Goal: Task Accomplishment & Management: Manage account settings

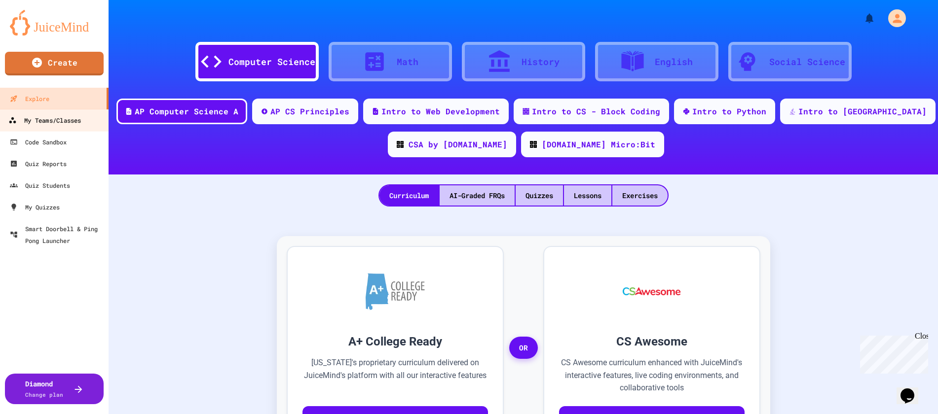
click at [43, 114] on div "My Teams/Classes" at bounding box center [44, 120] width 73 height 12
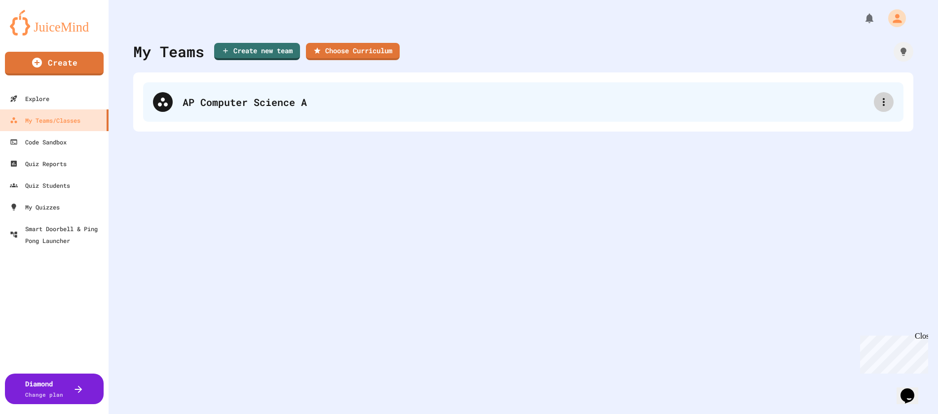
click at [879, 103] on icon at bounding box center [884, 102] width 12 height 12
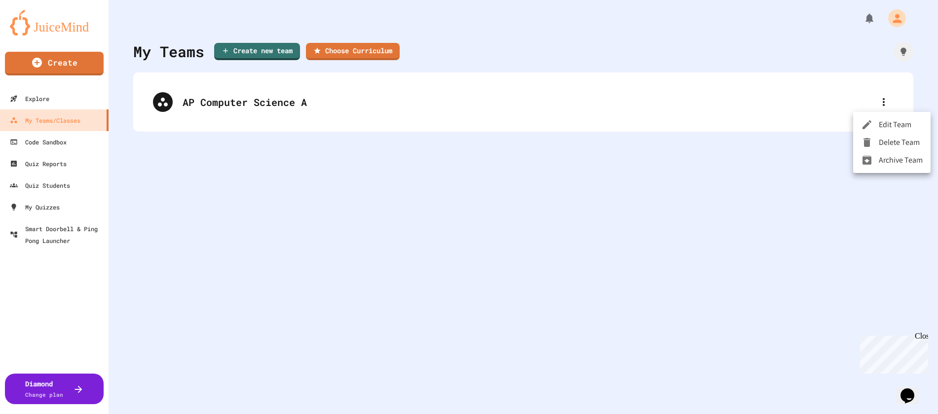
click at [890, 135] on li "Delete Team" at bounding box center [891, 143] width 77 height 18
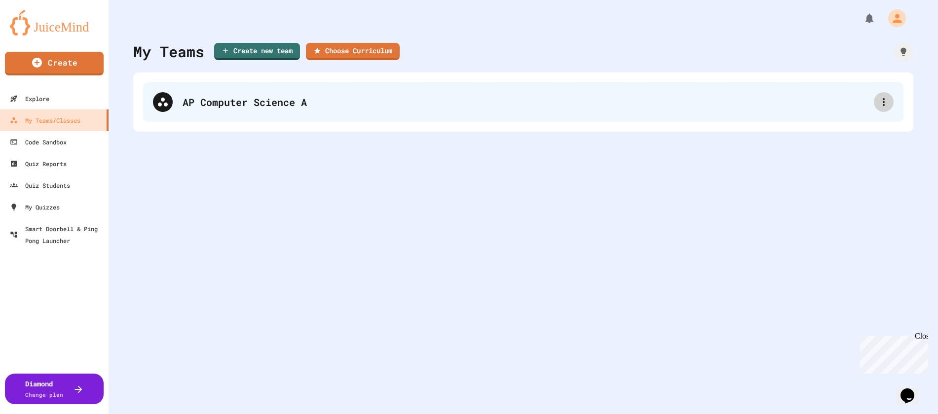
click at [878, 100] on icon at bounding box center [884, 102] width 12 height 12
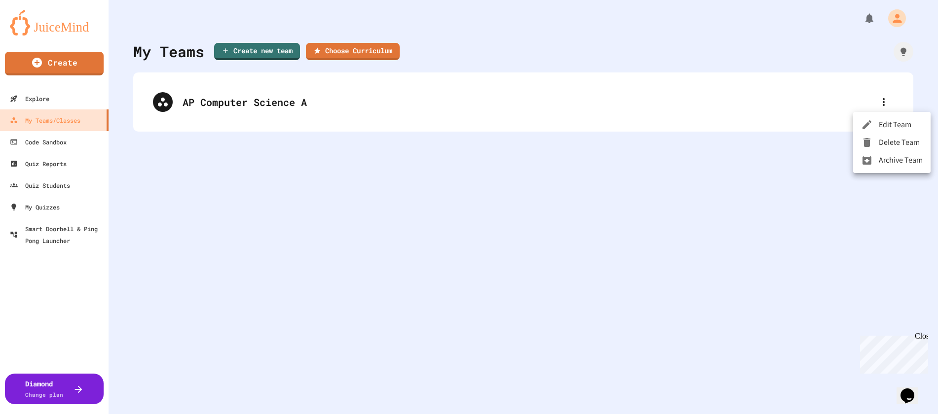
click at [880, 123] on li "Edit Team" at bounding box center [891, 125] width 77 height 18
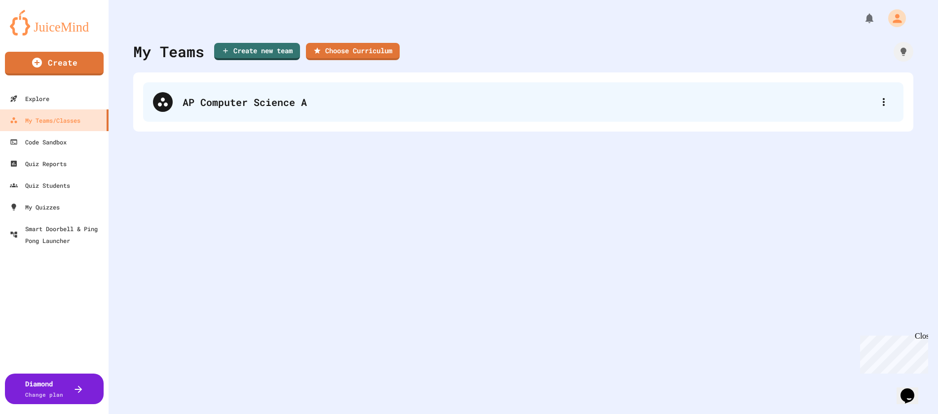
click at [212, 105] on div "AP Computer Science A" at bounding box center [528, 102] width 691 height 15
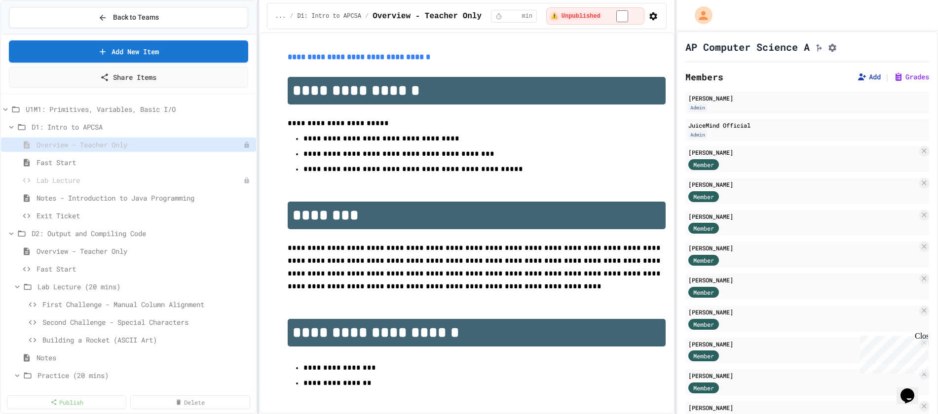
click at [857, 77] on icon at bounding box center [862, 77] width 10 height 10
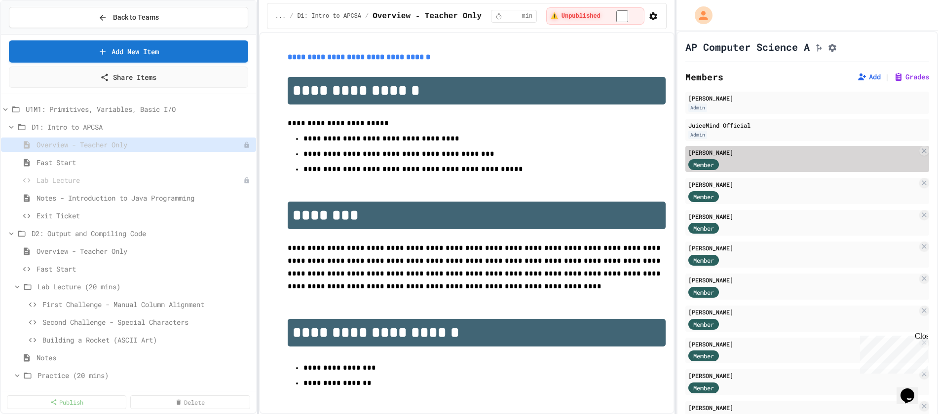
click at [702, 166] on span "Member" at bounding box center [703, 164] width 21 height 9
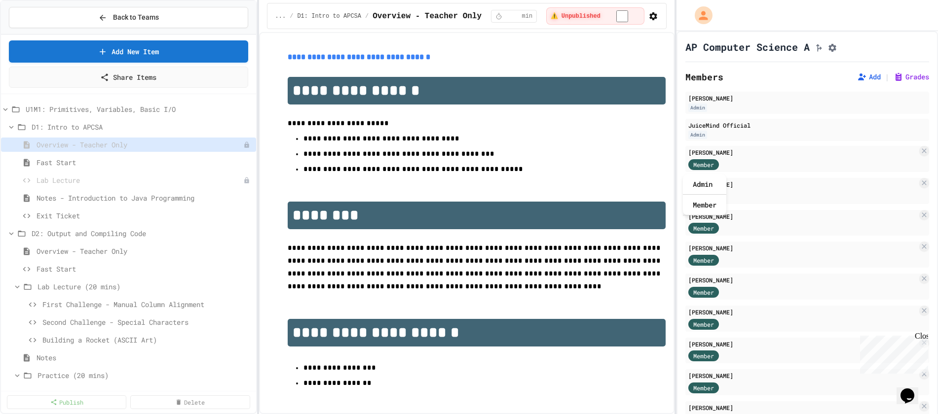
click at [846, 15] on div at bounding box center [807, 15] width 262 height 31
click at [857, 80] on button "Add" at bounding box center [869, 77] width 24 height 10
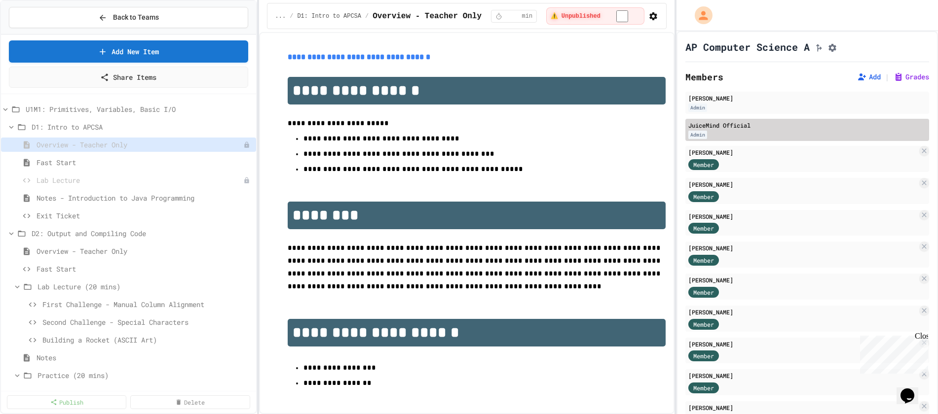
click at [728, 129] on div "JuiceMind Official" at bounding box center [807, 125] width 238 height 9
click at [694, 137] on div "Admin" at bounding box center [697, 135] width 19 height 8
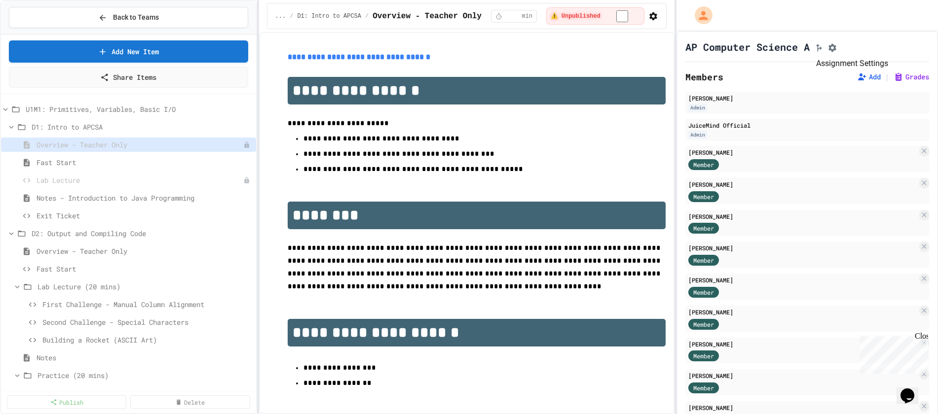
click at [836, 48] on icon "Assignment Settings" at bounding box center [832, 48] width 8 height 8
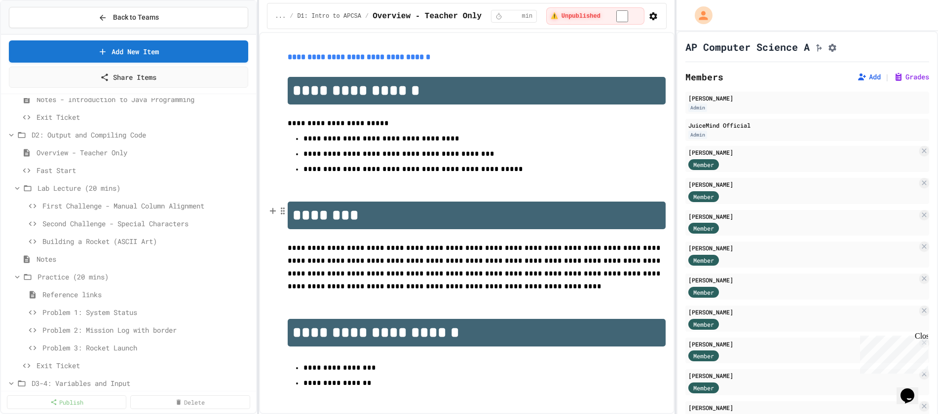
scroll to position [0, 0]
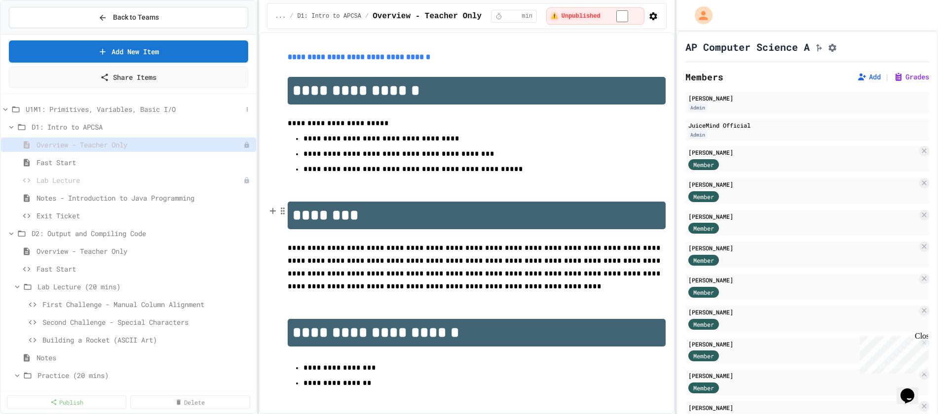
click at [5, 109] on icon at bounding box center [5, 109] width 9 height 9
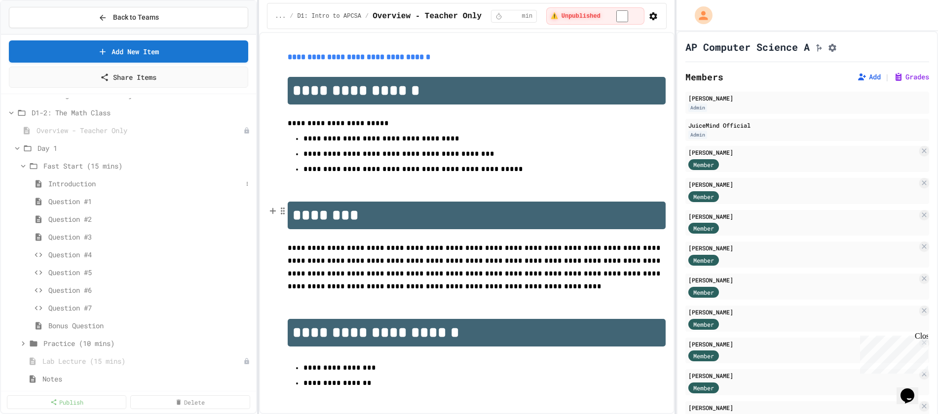
scroll to position [49, 0]
click at [80, 234] on span "Question #4" at bounding box center [145, 237] width 194 height 10
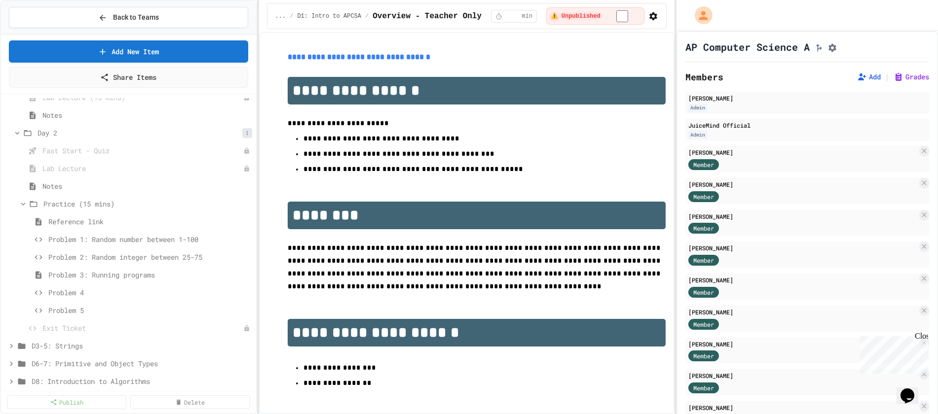
click at [244, 132] on icon at bounding box center [247, 133] width 6 height 6
click at [231, 184] on button "Publish All (10)" at bounding box center [217, 187] width 70 height 18
click at [63, 167] on span "Lab Lecture" at bounding box center [142, 168] width 200 height 10
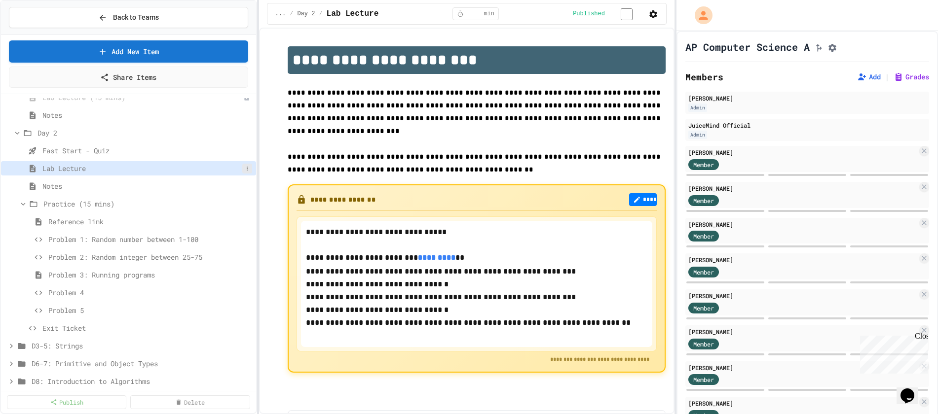
click at [244, 168] on icon at bounding box center [247, 169] width 6 height 6
click at [222, 202] on button "Unpublish" at bounding box center [213, 205] width 62 height 18
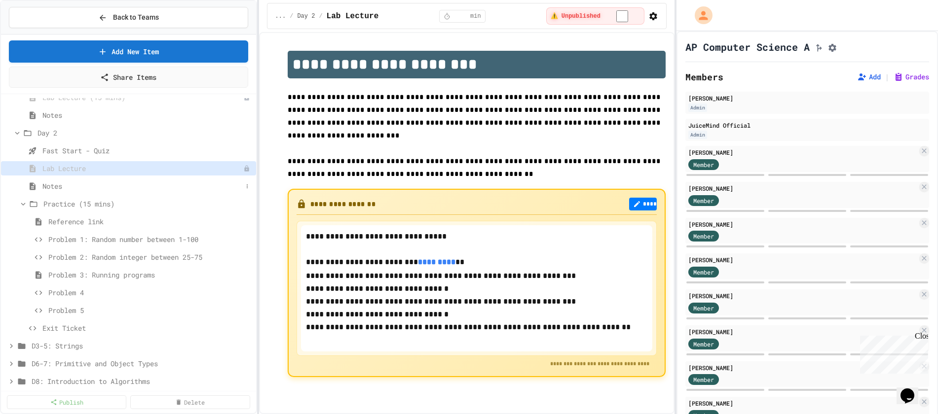
click at [66, 187] on span "Notes" at bounding box center [142, 186] width 200 height 10
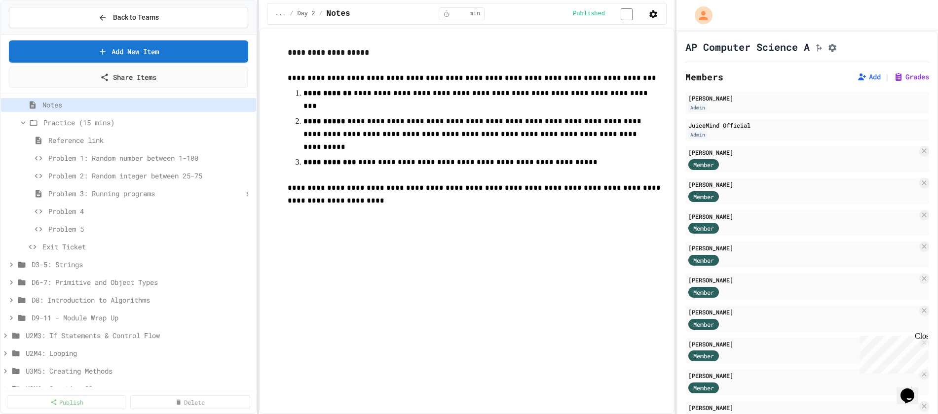
scroll to position [395, 0]
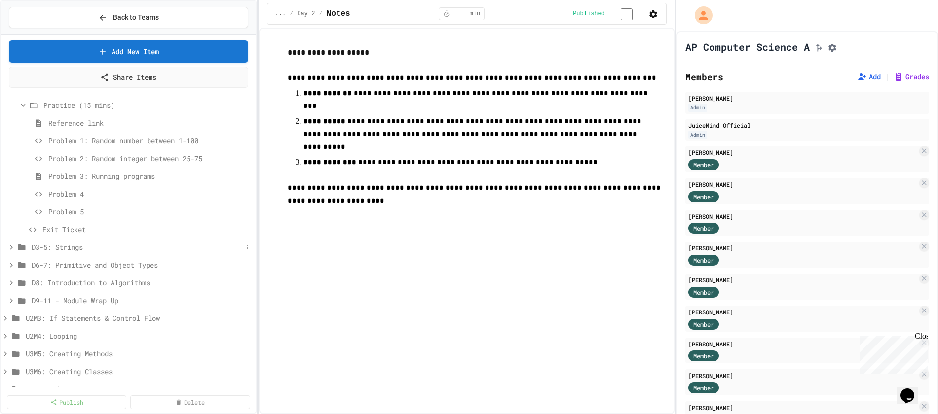
click at [10, 245] on icon at bounding box center [11, 247] width 9 height 9
click at [244, 247] on icon at bounding box center [247, 248] width 6 height 6
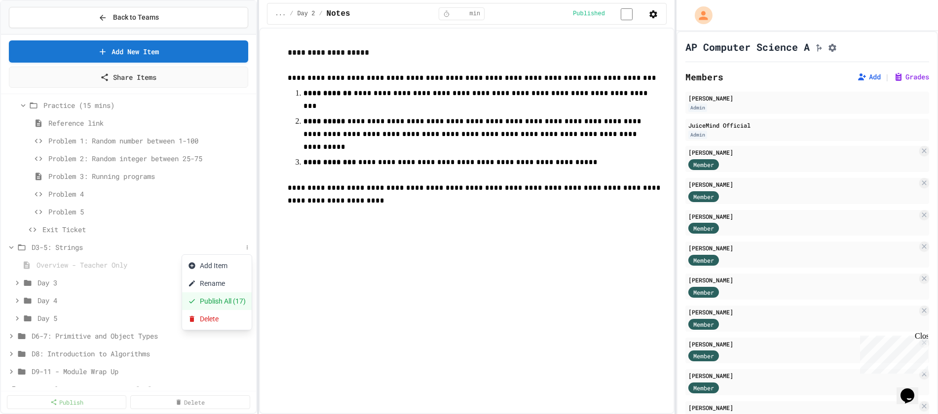
click at [226, 300] on button "Publish All (17)" at bounding box center [217, 302] width 70 height 18
click at [243, 265] on button at bounding box center [247, 266] width 10 height 10
click at [223, 299] on button "Unpublish" at bounding box center [213, 302] width 62 height 18
click at [20, 283] on icon at bounding box center [17, 283] width 9 height 9
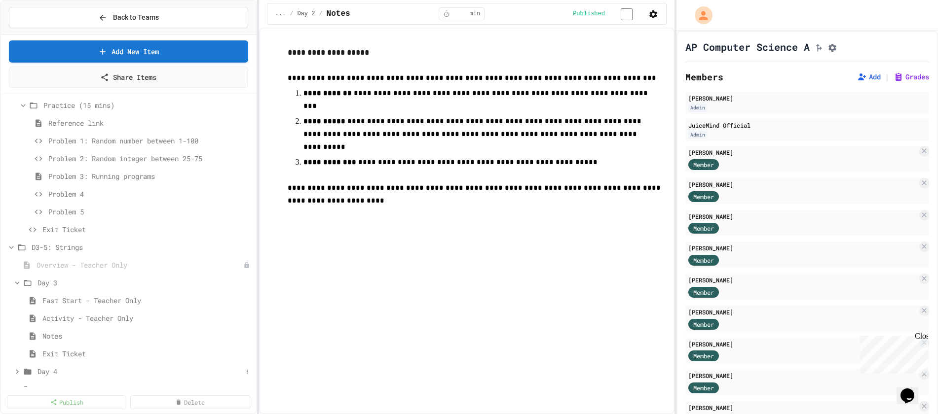
click at [21, 369] on icon at bounding box center [17, 372] width 9 height 9
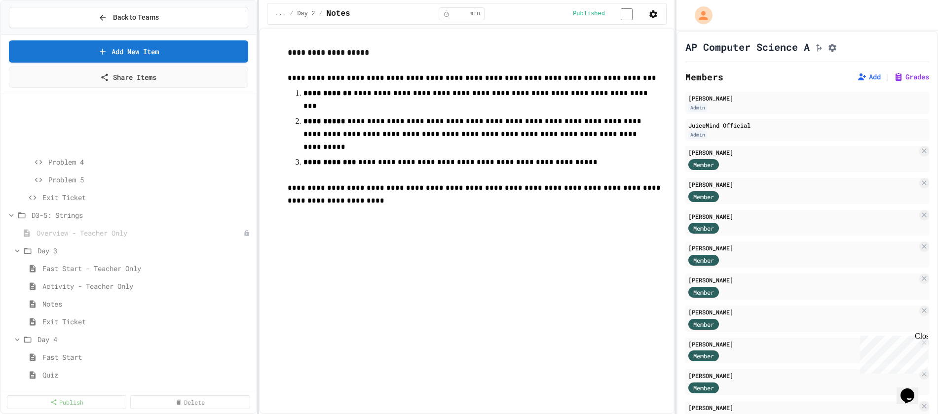
scroll to position [543, 0]
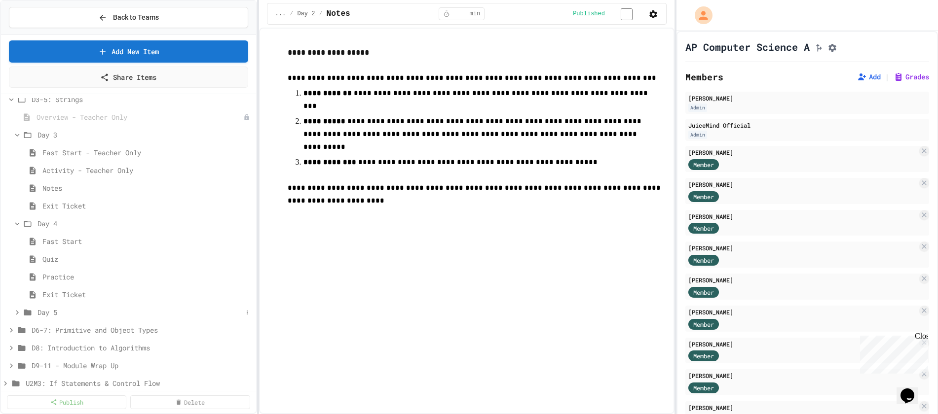
click at [15, 313] on icon at bounding box center [17, 312] width 9 height 9
click at [244, 170] on button at bounding box center [247, 171] width 10 height 10
click at [226, 208] on button "Unpublish" at bounding box center [213, 207] width 62 height 18
click at [66, 277] on span "Practice" at bounding box center [142, 277] width 200 height 10
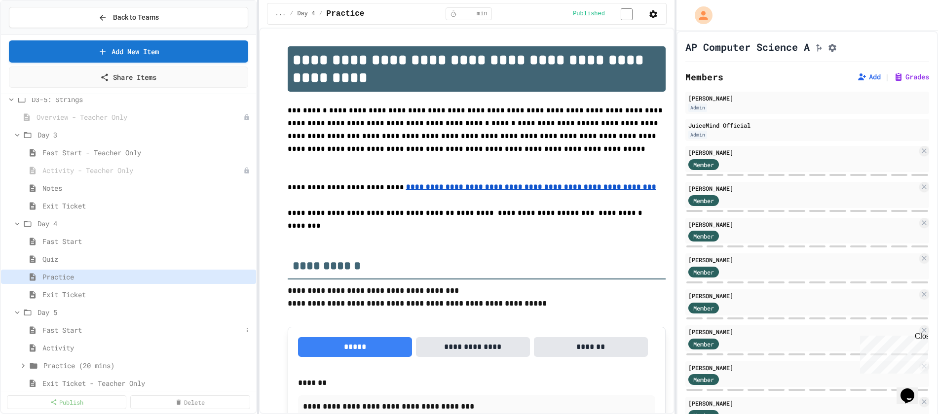
click at [67, 333] on span "Fast Start" at bounding box center [142, 330] width 200 height 10
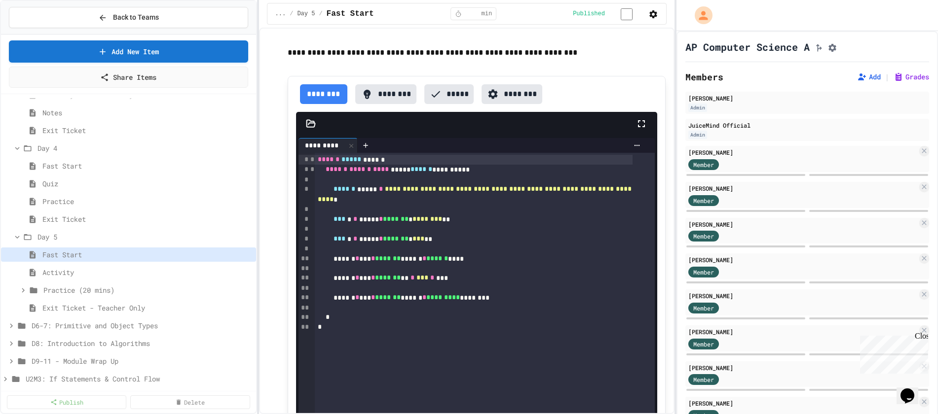
scroll to position [641, 0]
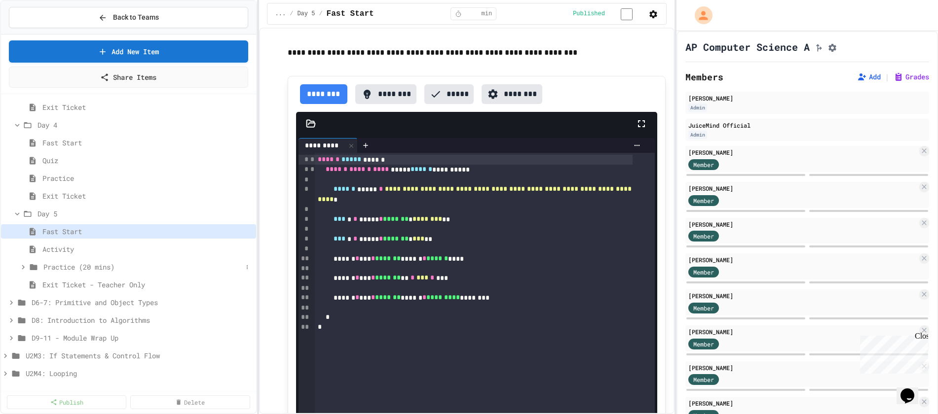
click at [23, 269] on icon at bounding box center [23, 267] width 9 height 9
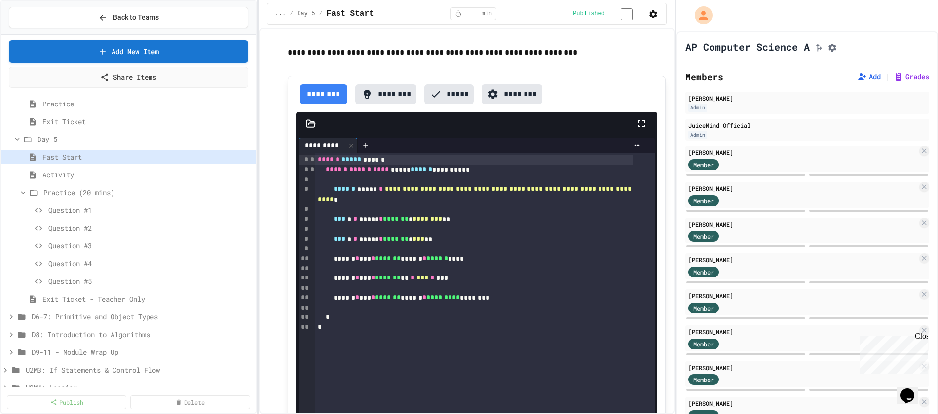
scroll to position [740, 0]
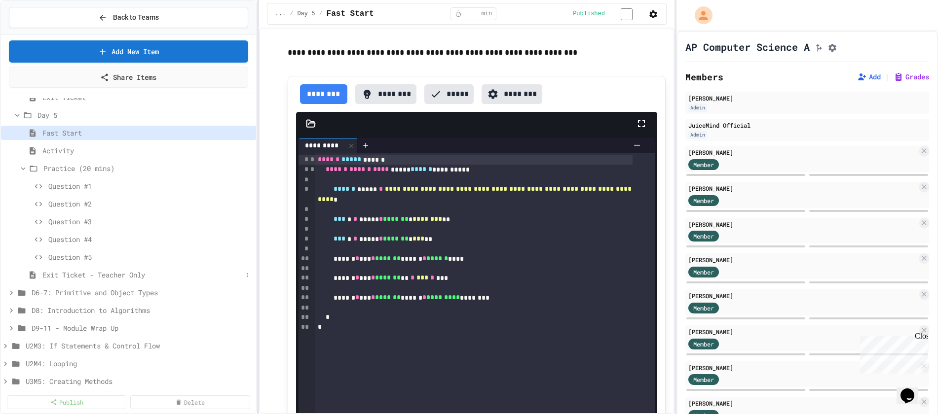
click at [126, 276] on span "Exit Ticket - Teacher Only" at bounding box center [142, 275] width 200 height 10
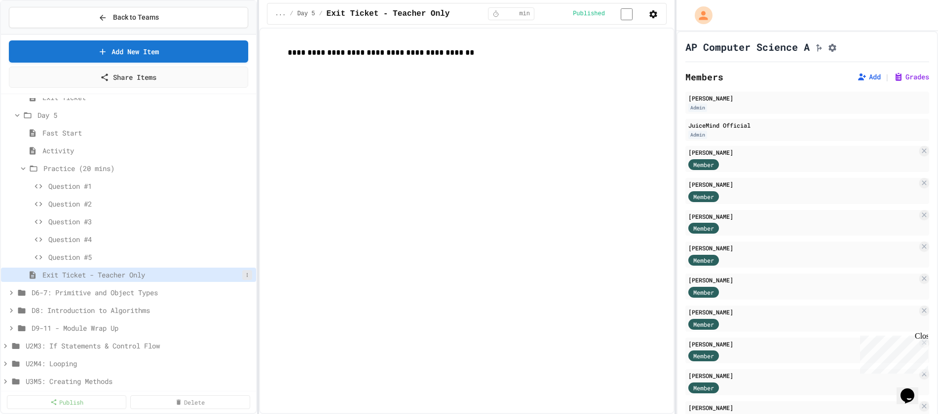
click at [244, 276] on icon at bounding box center [247, 275] width 6 height 6
click at [219, 307] on button "Unpublish" at bounding box center [213, 311] width 62 height 18
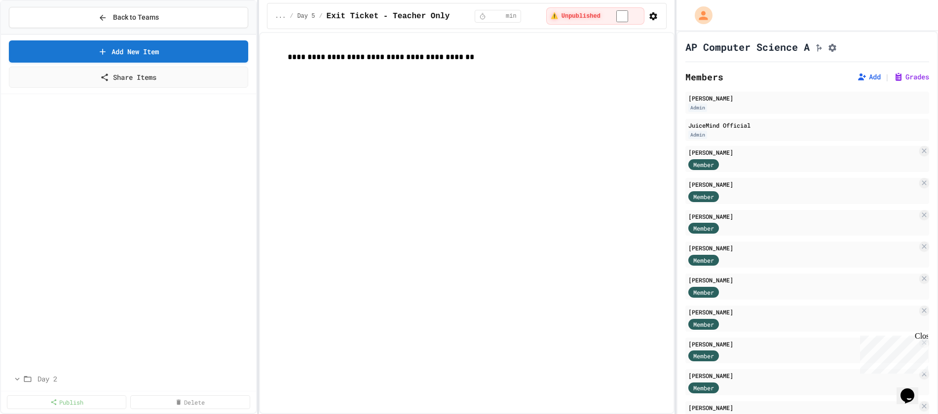
scroll to position [49, 0]
